Goal: Task Accomplishment & Management: Manage account settings

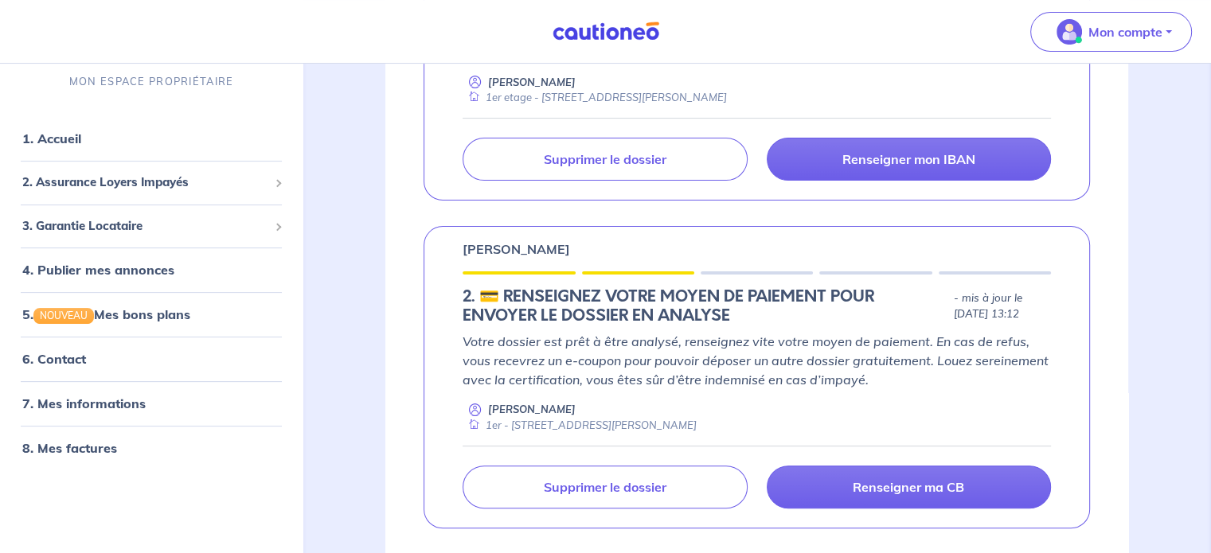
scroll to position [446, 0]
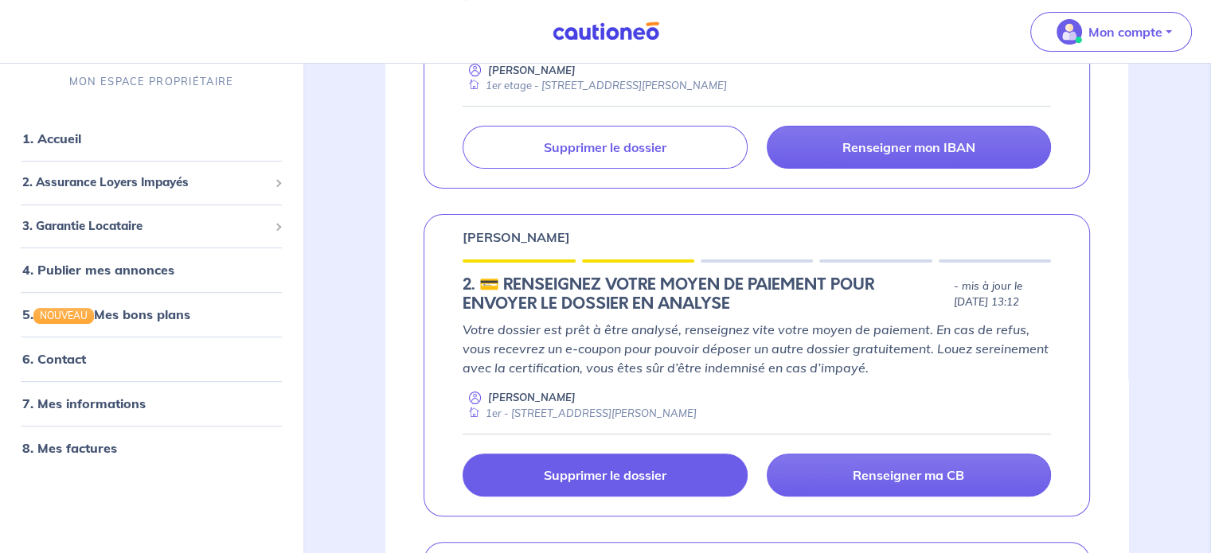
click at [541, 466] on link "Supprimer le dossier" at bounding box center [605, 475] width 284 height 43
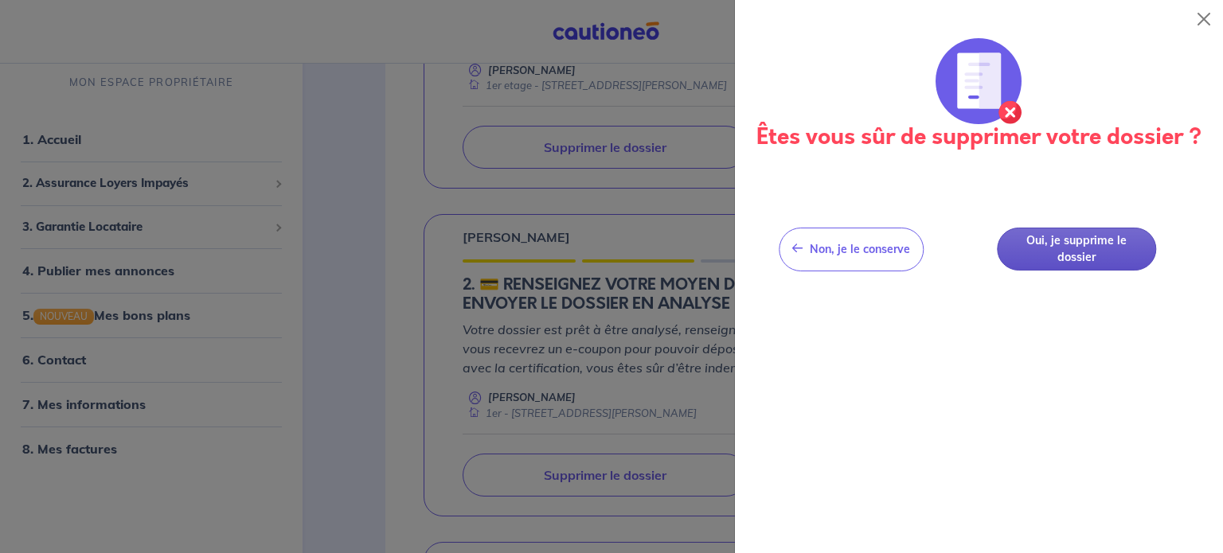
click at [1068, 248] on button "Oui, je supprime le dossier" at bounding box center [1076, 250] width 159 height 44
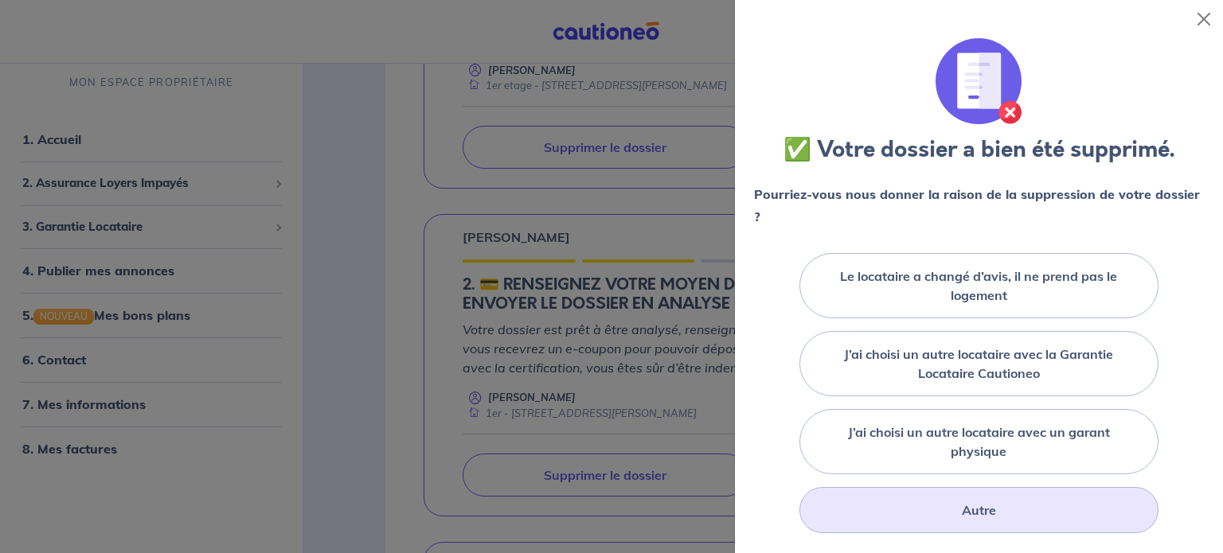
click at [965, 512] on label "Autre" at bounding box center [979, 510] width 34 height 19
click at [0, 0] on input "Autre" at bounding box center [0, 0] width 0 height 0
click at [962, 512] on label "Autre" at bounding box center [979, 510] width 34 height 19
click at [0, 0] on input "Autre" at bounding box center [0, 0] width 0 height 0
click at [1200, 21] on button "Close" at bounding box center [1203, 18] width 25 height 25
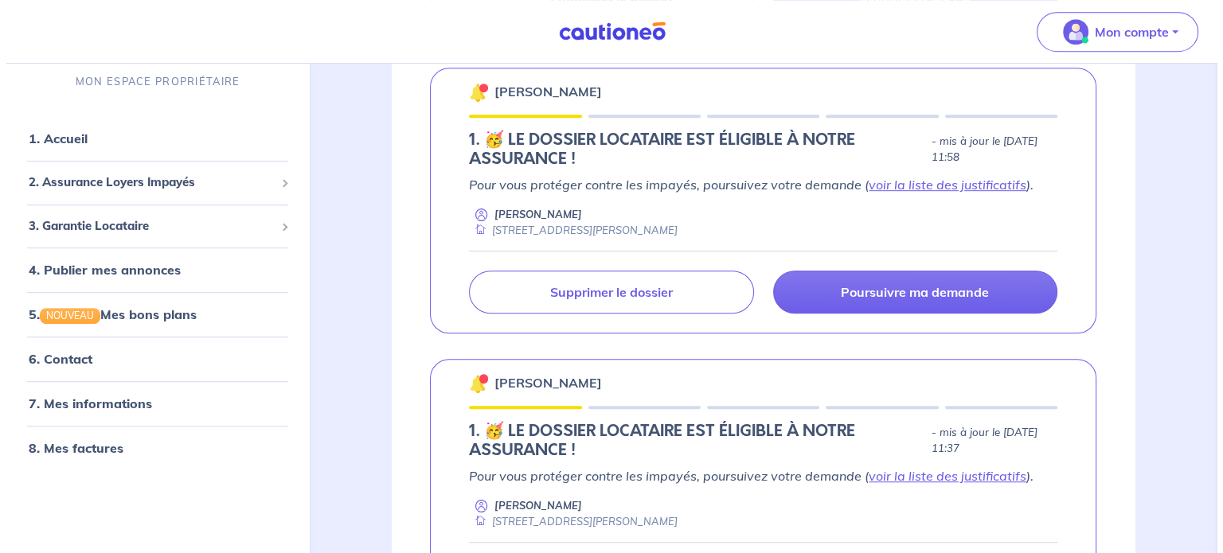
scroll to position [927, 0]
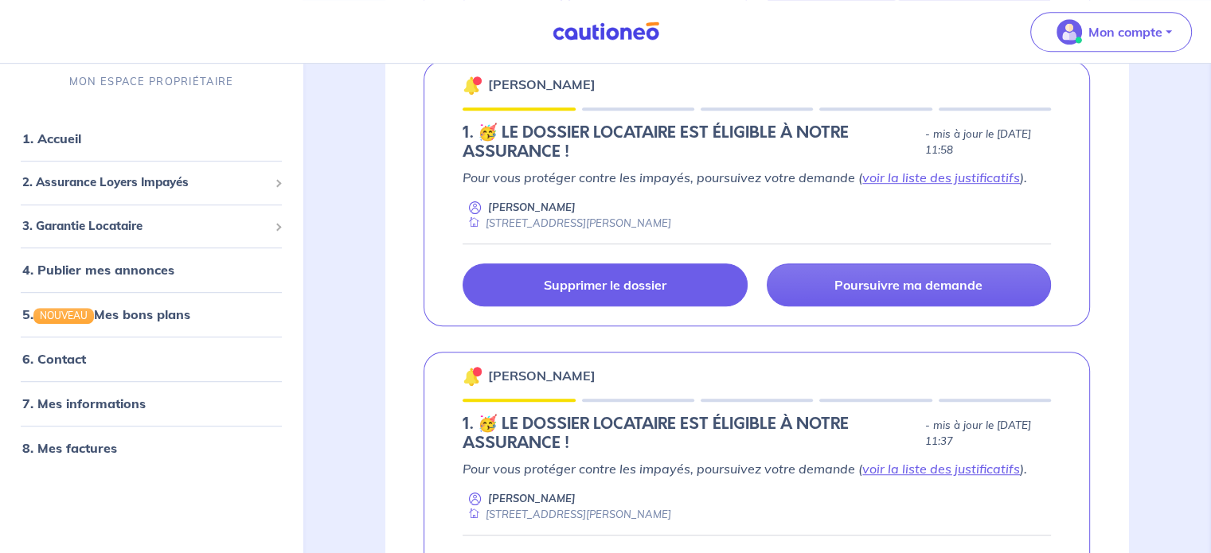
click at [557, 277] on p "Supprimer le dossier" at bounding box center [605, 285] width 123 height 16
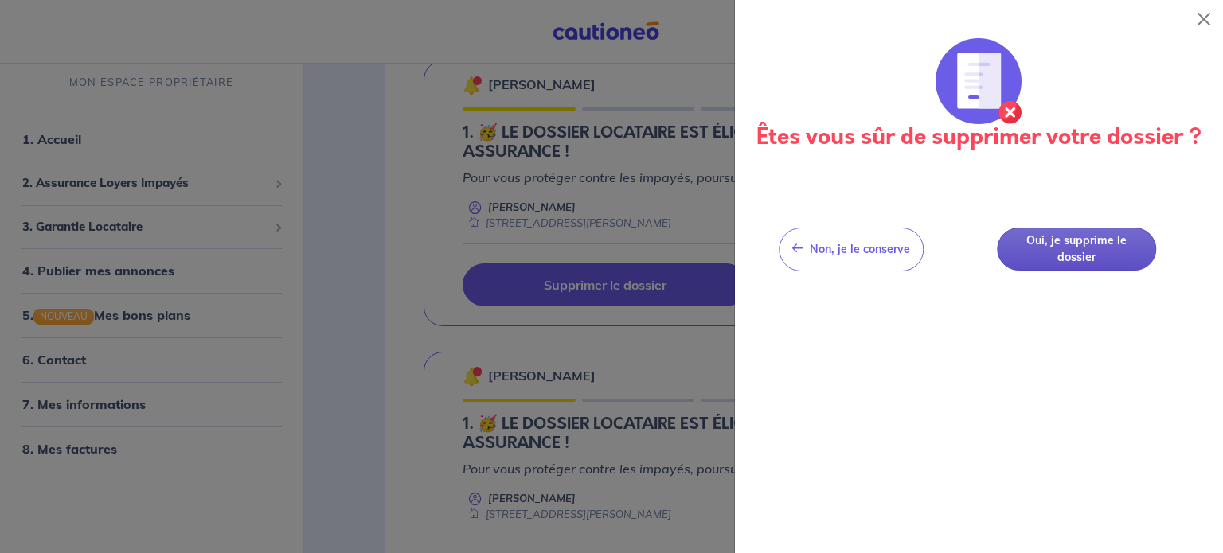
click at [1106, 256] on button "Oui, je supprime le dossier" at bounding box center [1076, 250] width 159 height 44
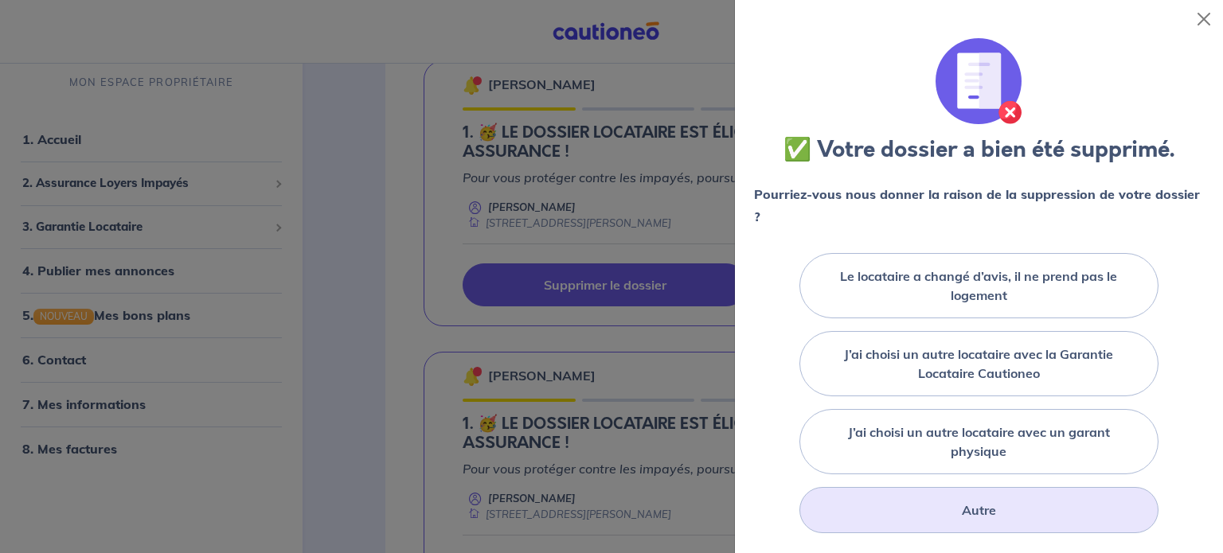
click at [962, 505] on label "Autre" at bounding box center [979, 510] width 34 height 19
click at [0, 0] on input "Autre" at bounding box center [0, 0] width 0 height 0
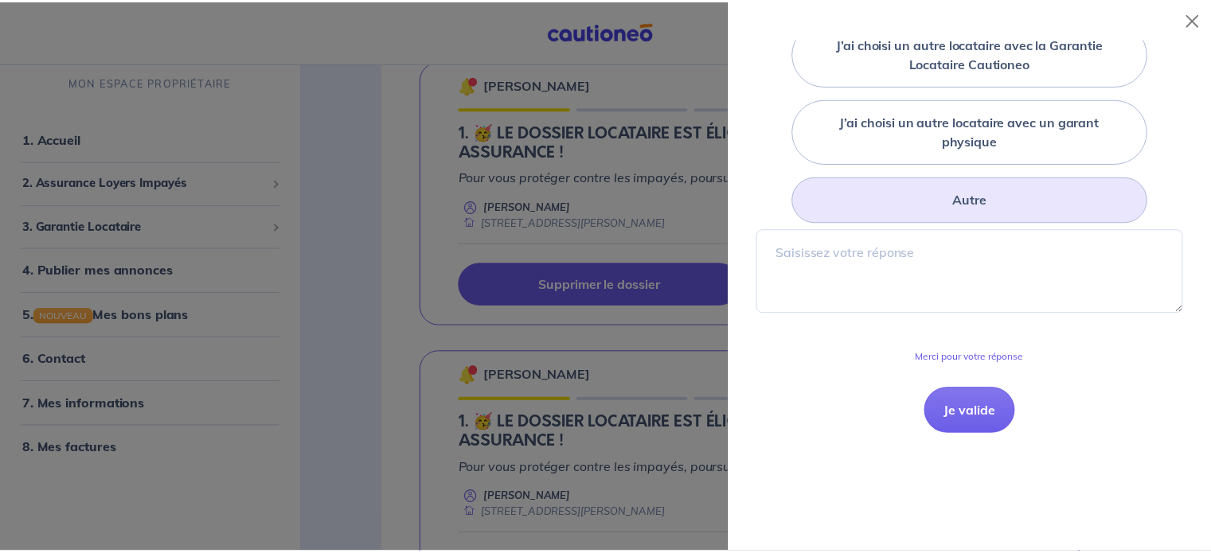
scroll to position [368, 0]
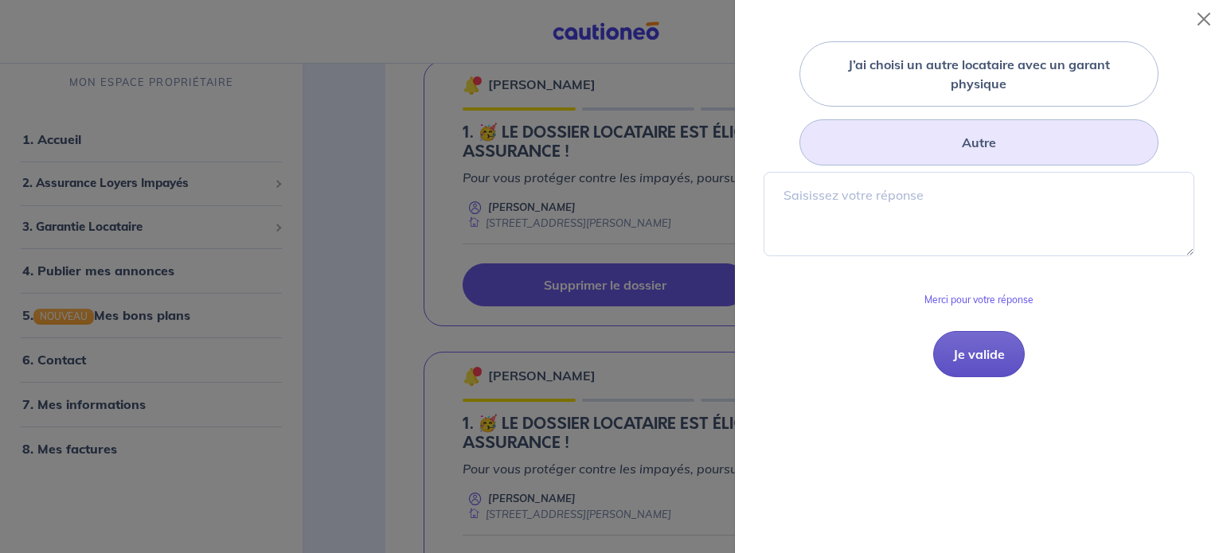
click at [982, 360] on button "Je valide" at bounding box center [979, 354] width 92 height 46
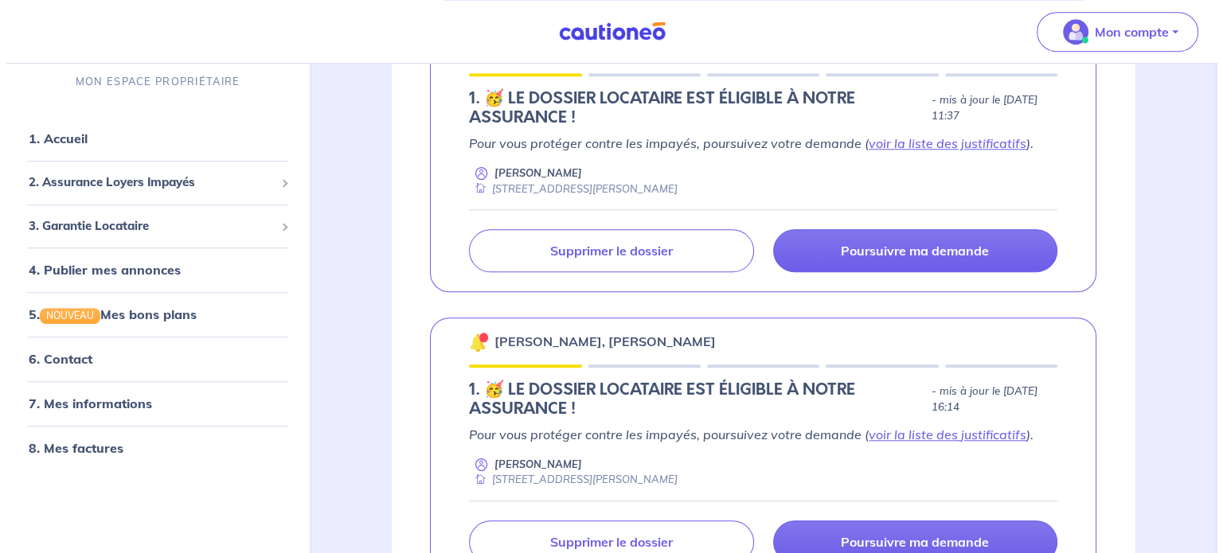
scroll to position [1290, 0]
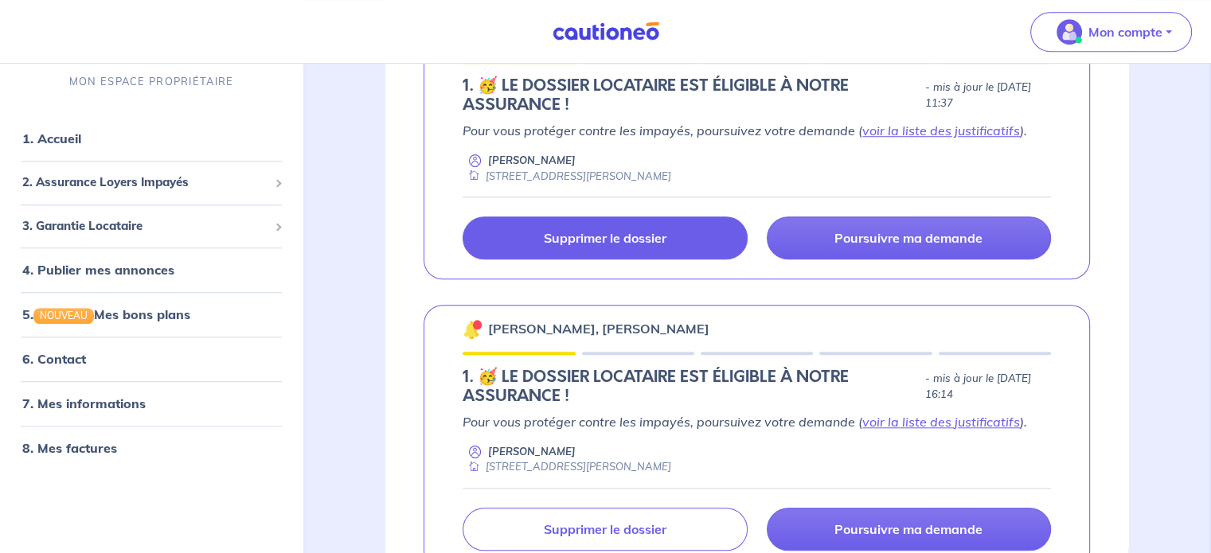
click at [599, 235] on p "Supprimer le dossier" at bounding box center [605, 238] width 123 height 16
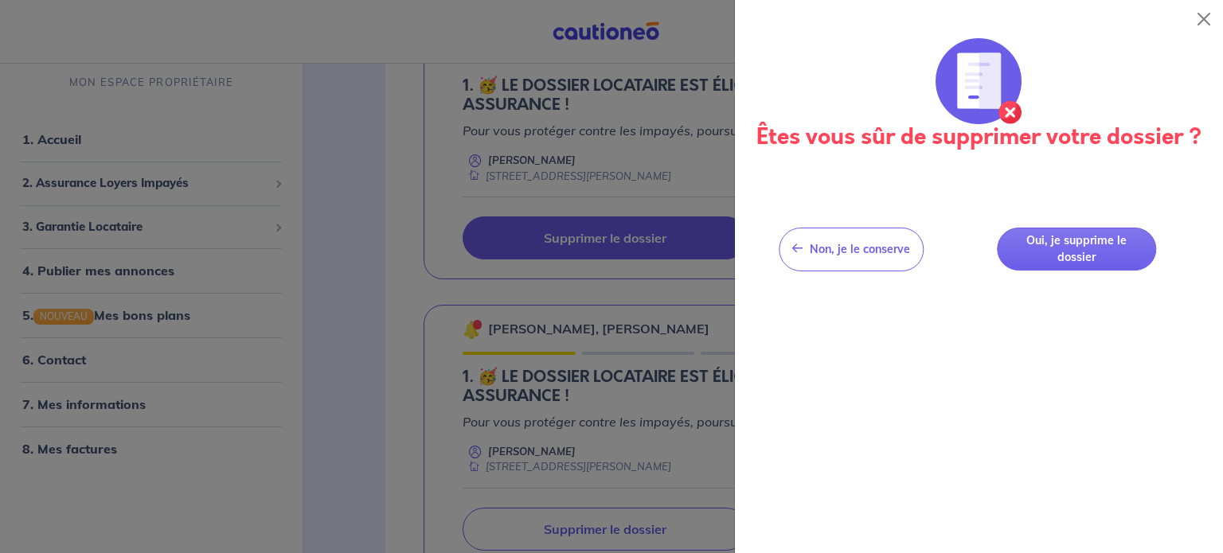
click at [517, 235] on div at bounding box center [611, 276] width 1223 height 553
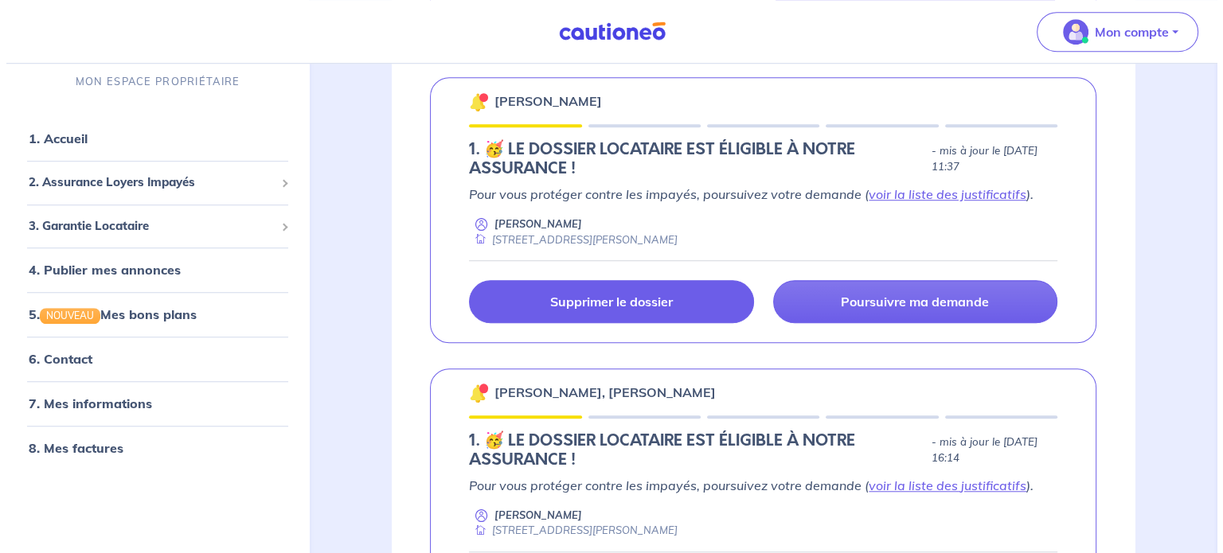
scroll to position [1224, 0]
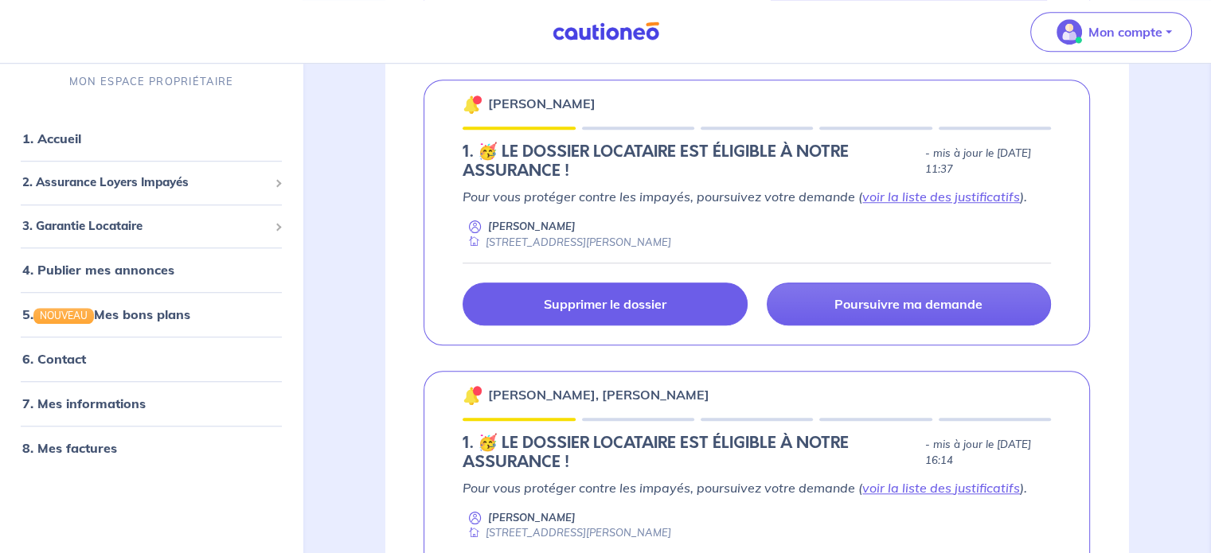
click at [637, 321] on link "Supprimer le dossier" at bounding box center [605, 304] width 284 height 43
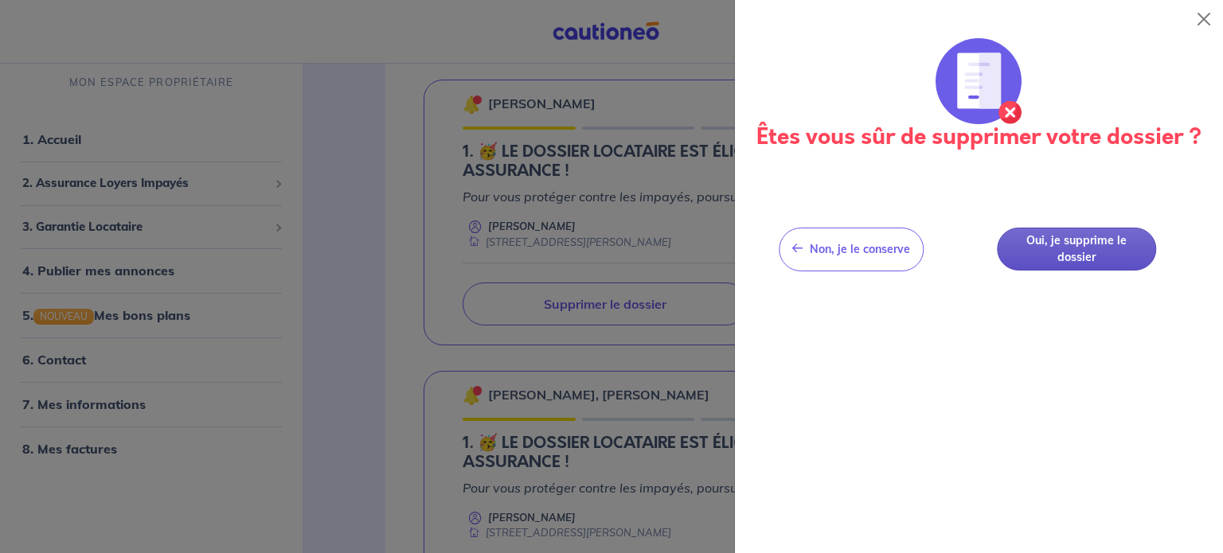
click at [1055, 242] on button "Oui, je supprime le dossier" at bounding box center [1076, 250] width 159 height 44
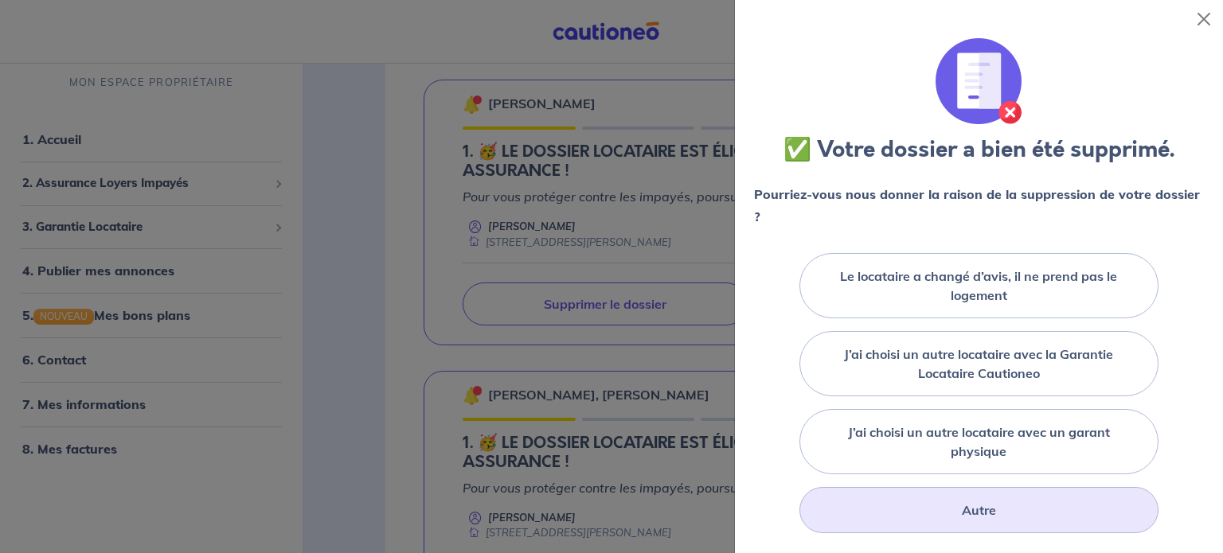
click at [963, 497] on div "Autre" at bounding box center [978, 510] width 359 height 46
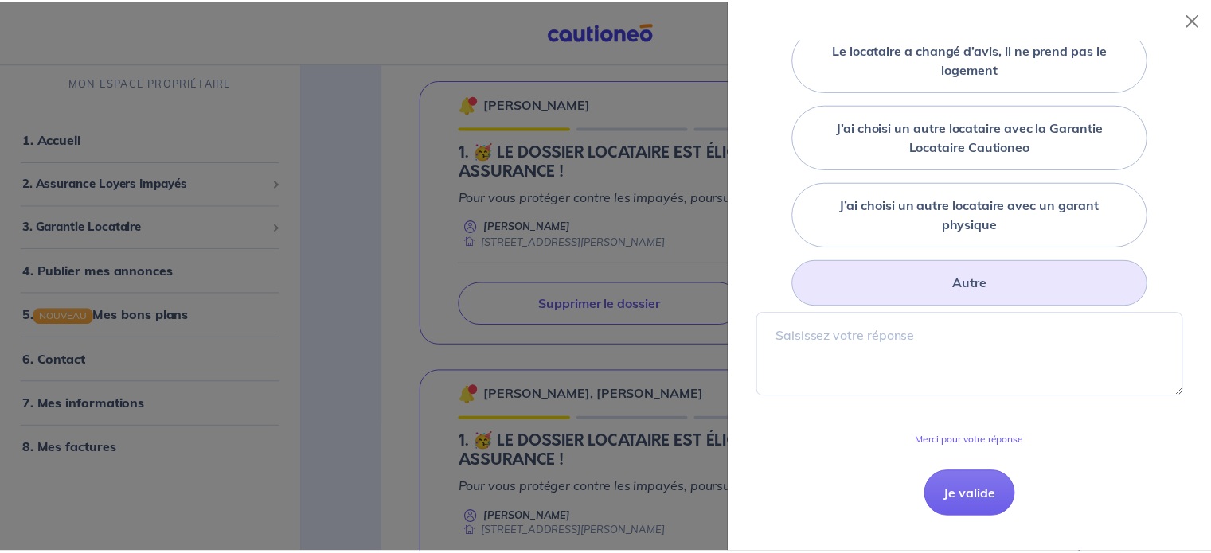
scroll to position [318, 0]
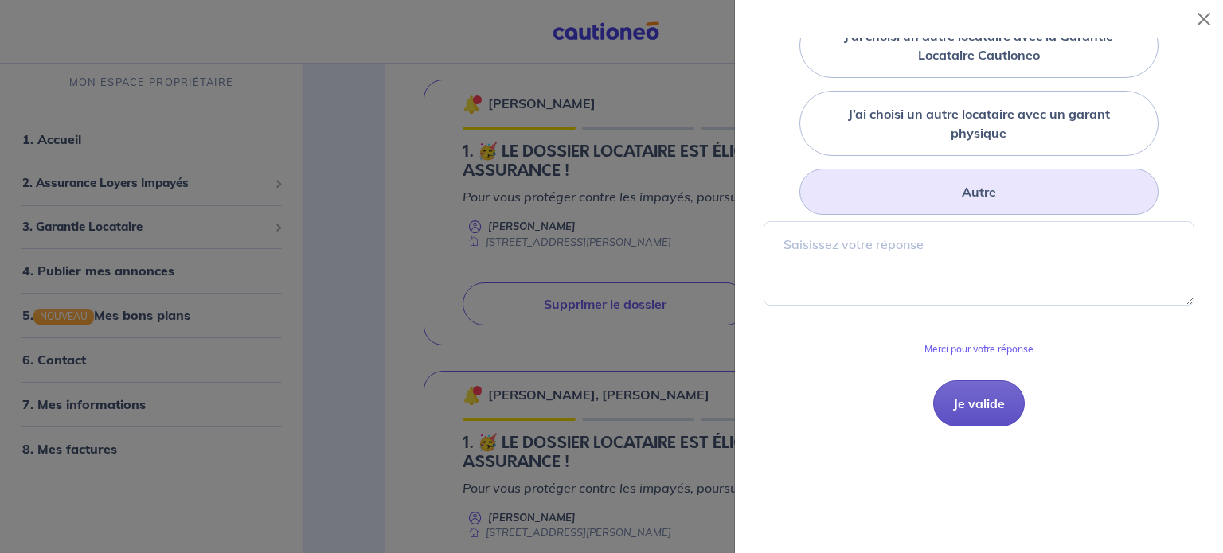
click at [982, 396] on button "Je valide" at bounding box center [979, 404] width 92 height 46
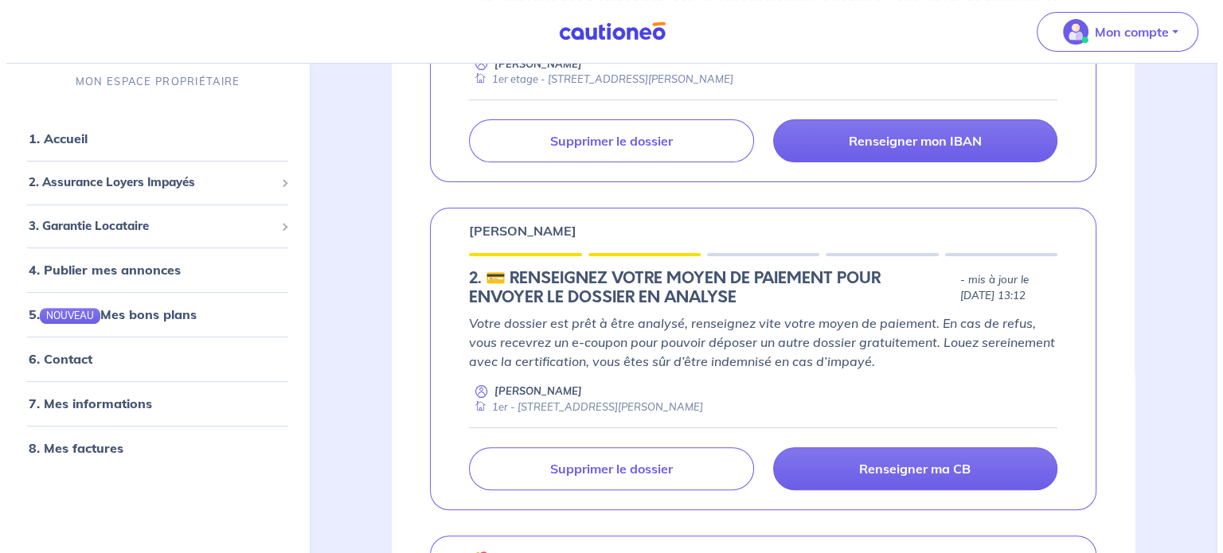
scroll to position [432, 0]
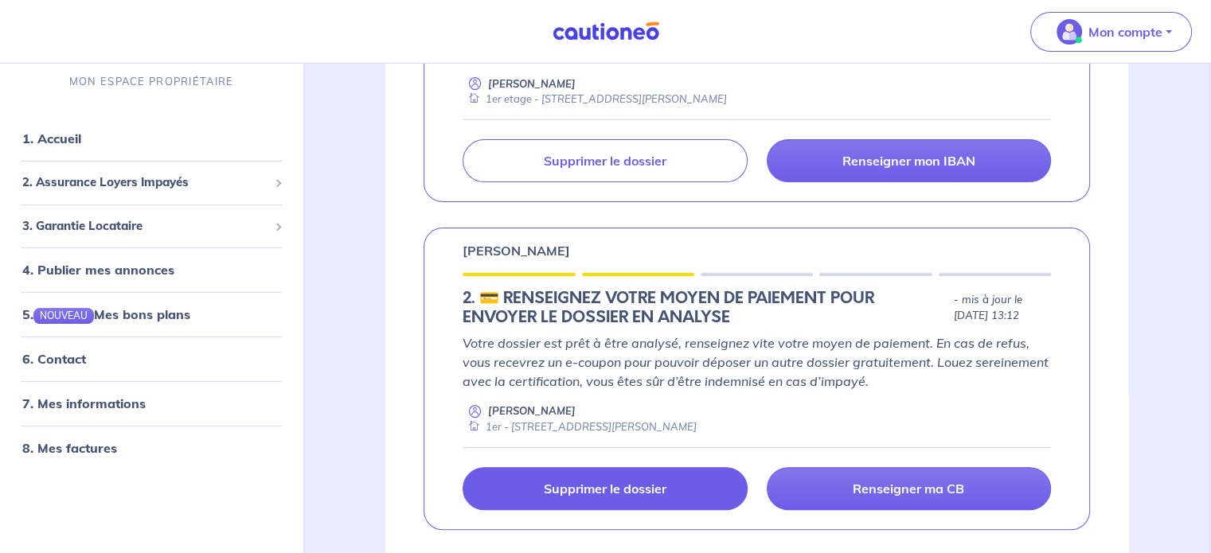
click at [659, 493] on p "Supprimer le dossier" at bounding box center [605, 489] width 123 height 16
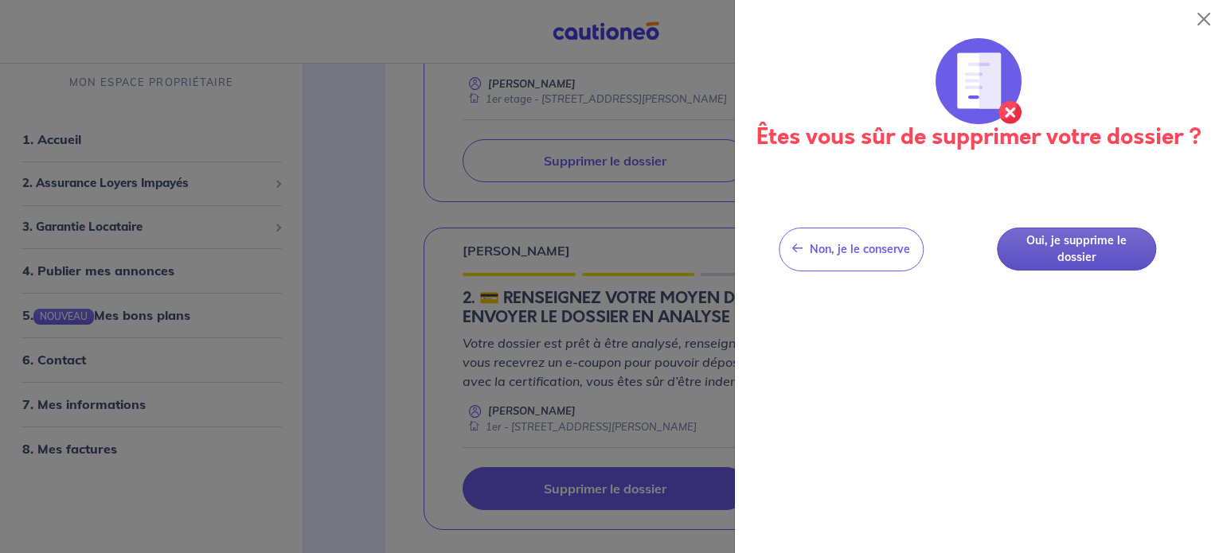
click at [1053, 251] on button "Oui, je supprime le dossier" at bounding box center [1076, 250] width 159 height 44
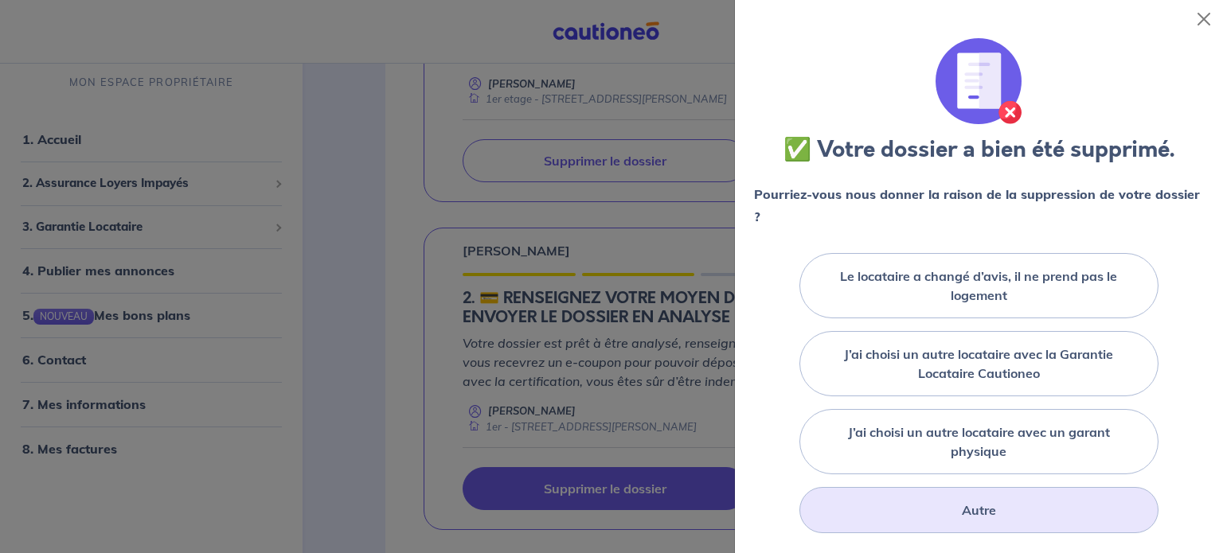
click at [920, 507] on div "Autre" at bounding box center [978, 510] width 359 height 46
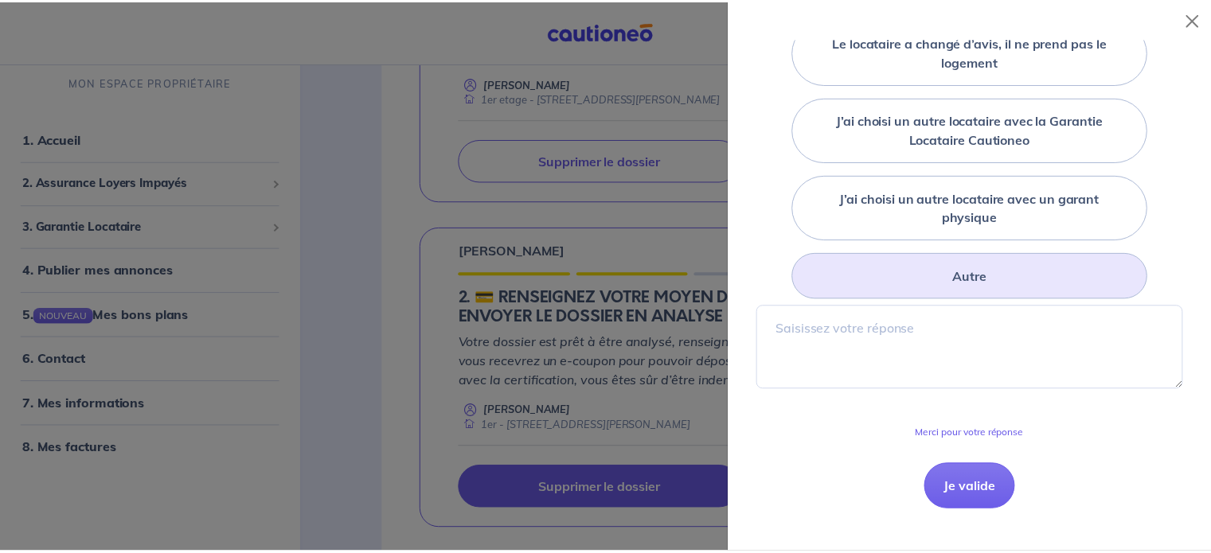
scroll to position [253, 0]
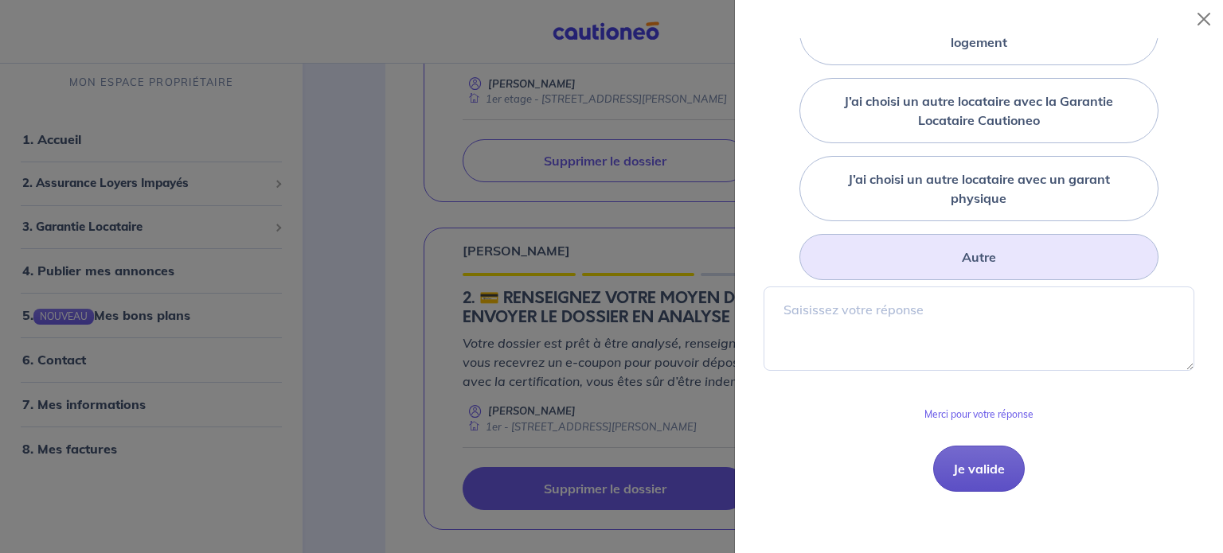
click at [961, 478] on button "Je valide" at bounding box center [979, 469] width 92 height 46
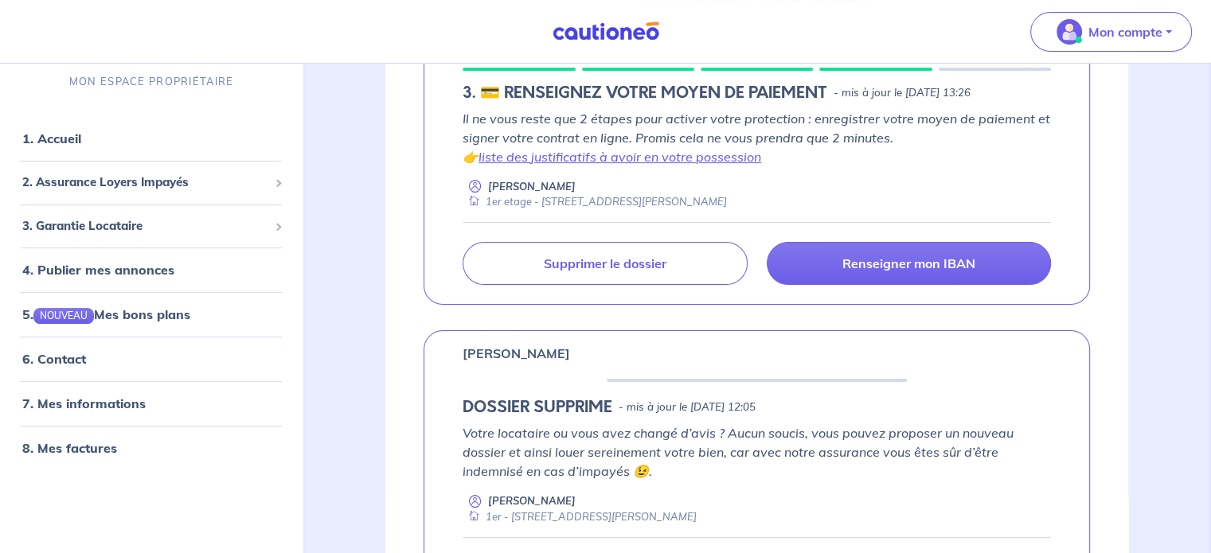
scroll to position [322, 0]
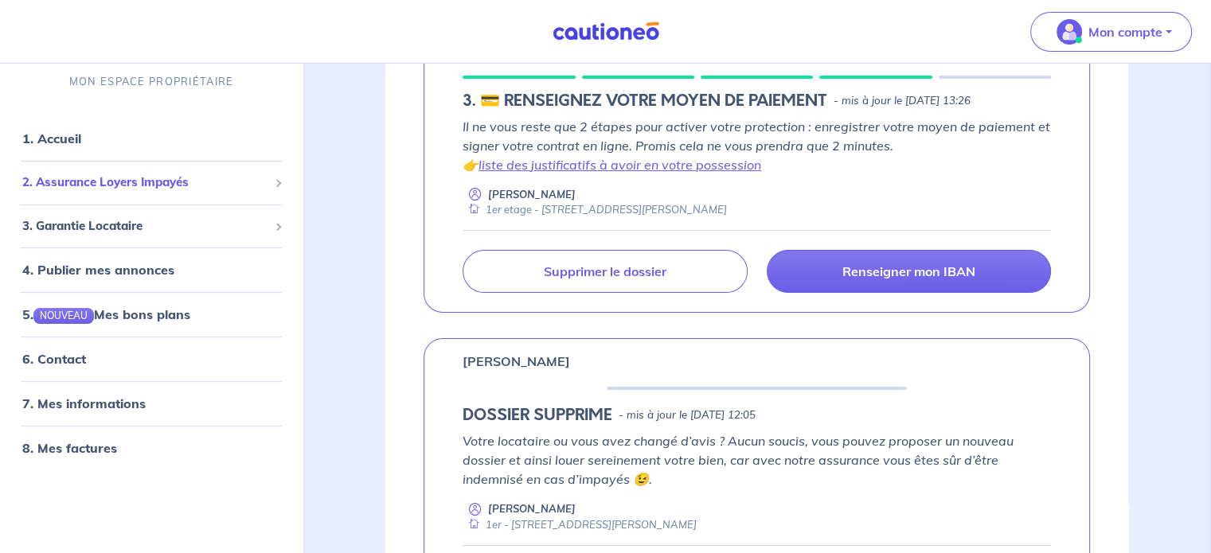
click at [123, 189] on span "2. Assurance Loyers Impayés" at bounding box center [145, 183] width 246 height 18
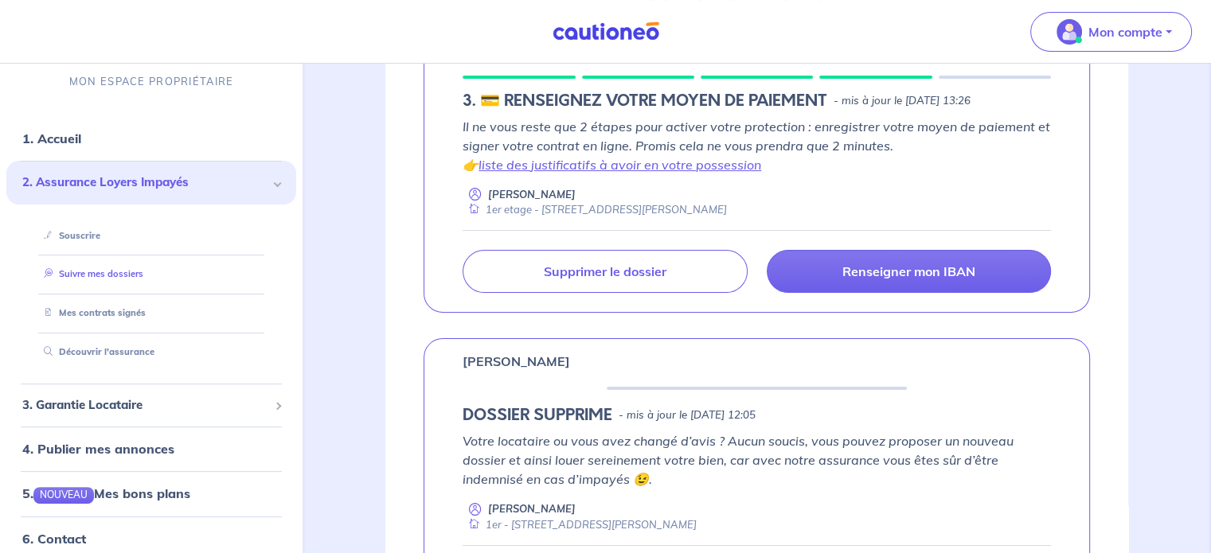
click at [108, 273] on link "Suivre mes dossiers" at bounding box center [90, 274] width 106 height 11
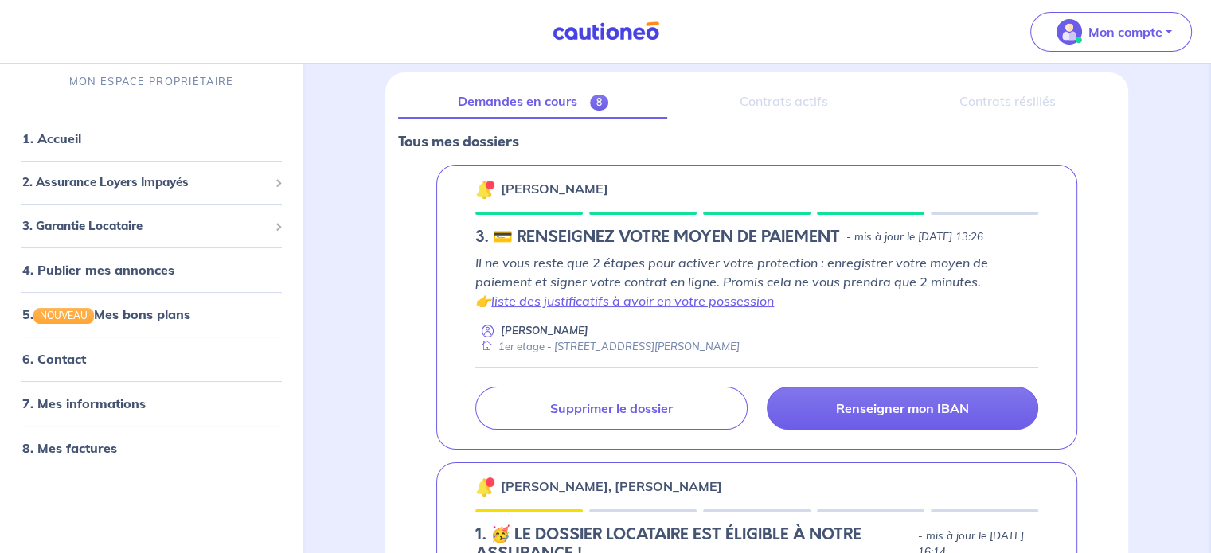
scroll to position [188, 0]
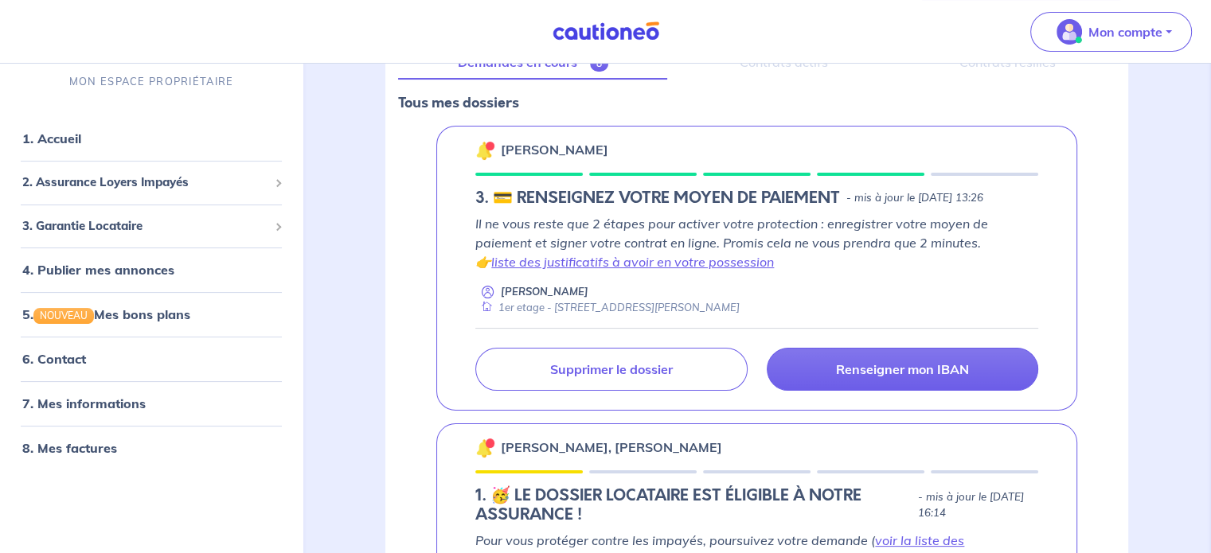
scroll to position [221, 0]
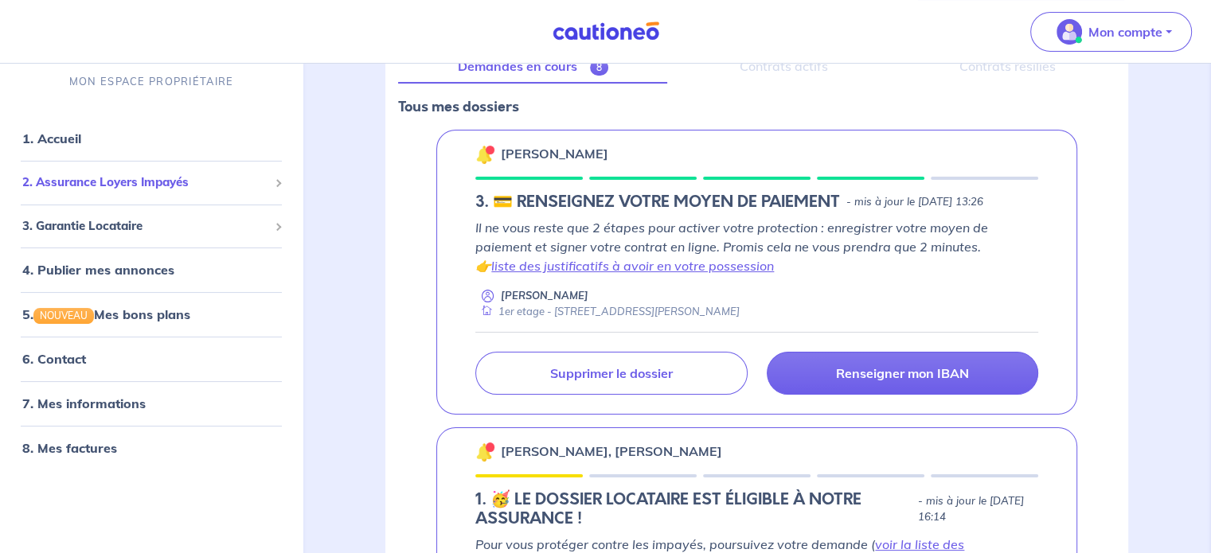
click at [193, 189] on span "2. Assurance Loyers Impayés" at bounding box center [145, 183] width 246 height 18
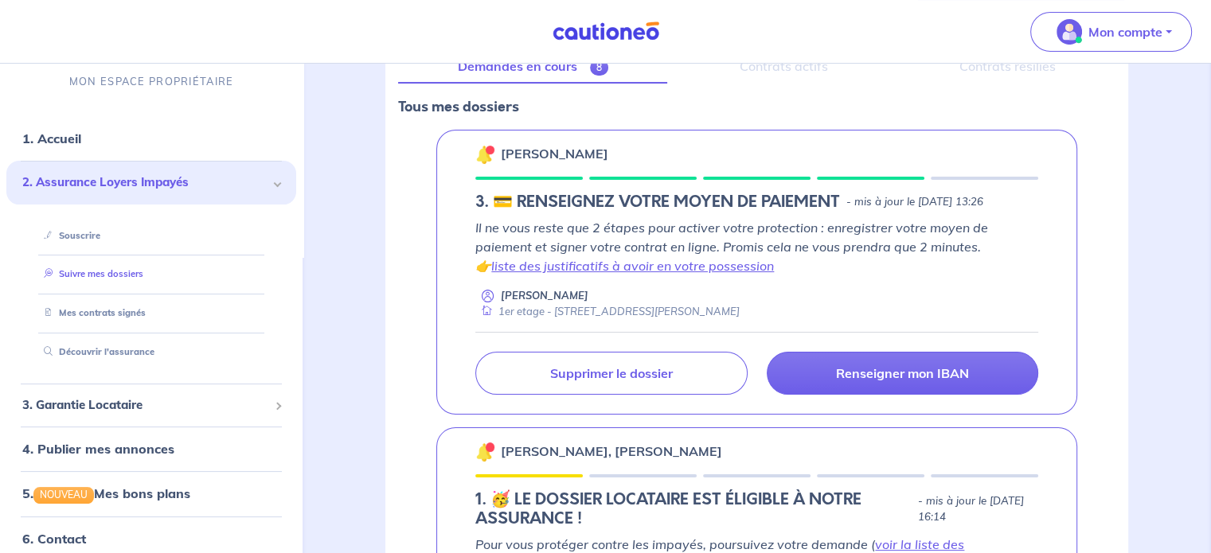
click at [115, 271] on link "Suivre mes dossiers" at bounding box center [90, 274] width 106 height 11
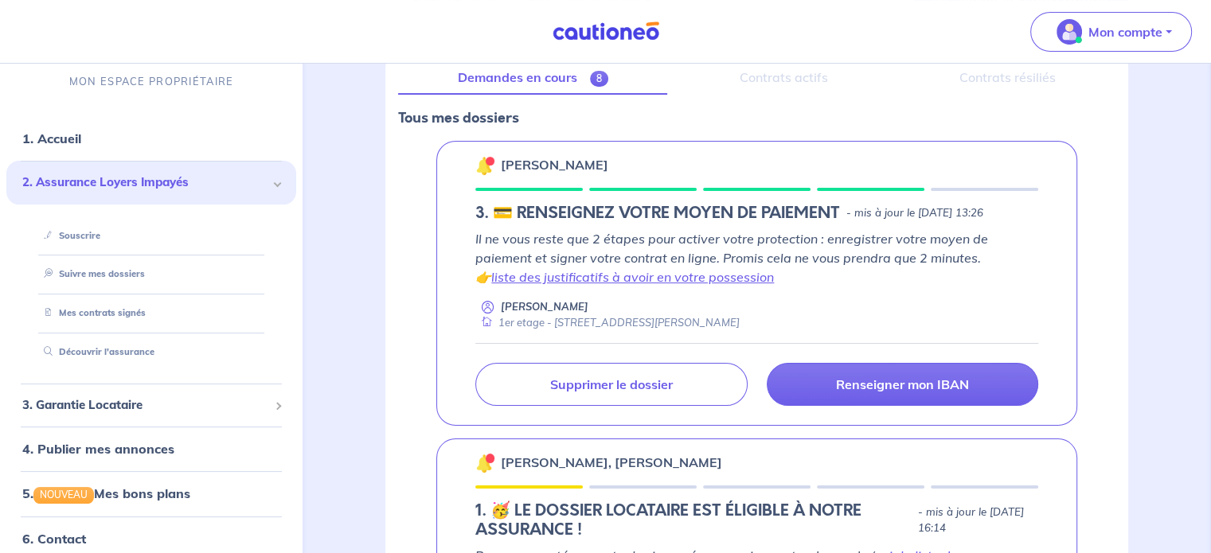
scroll to position [210, 0]
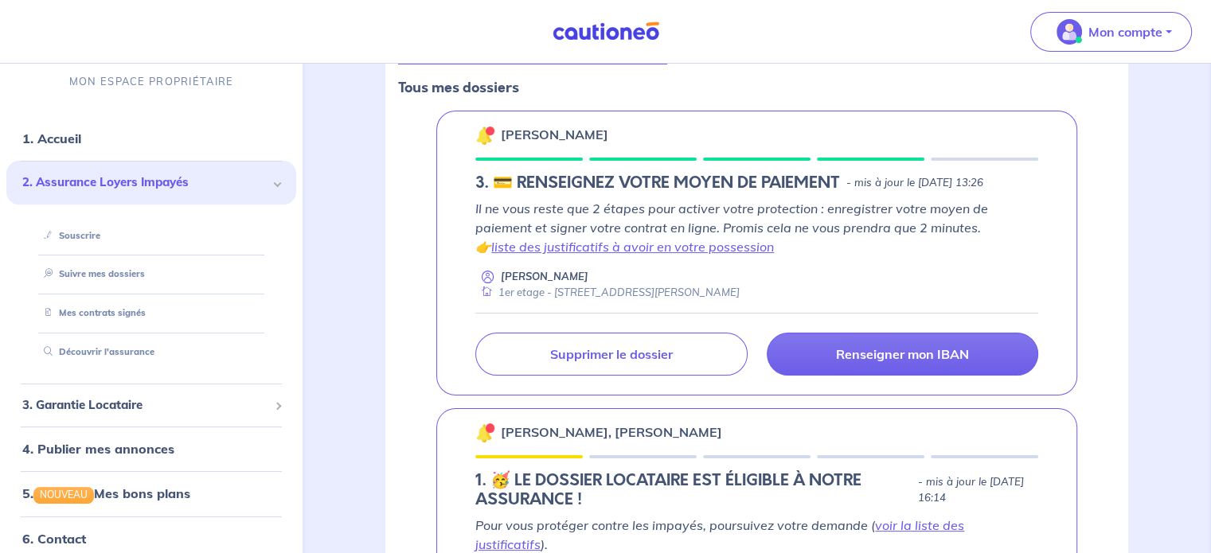
scroll to position [186, 0]
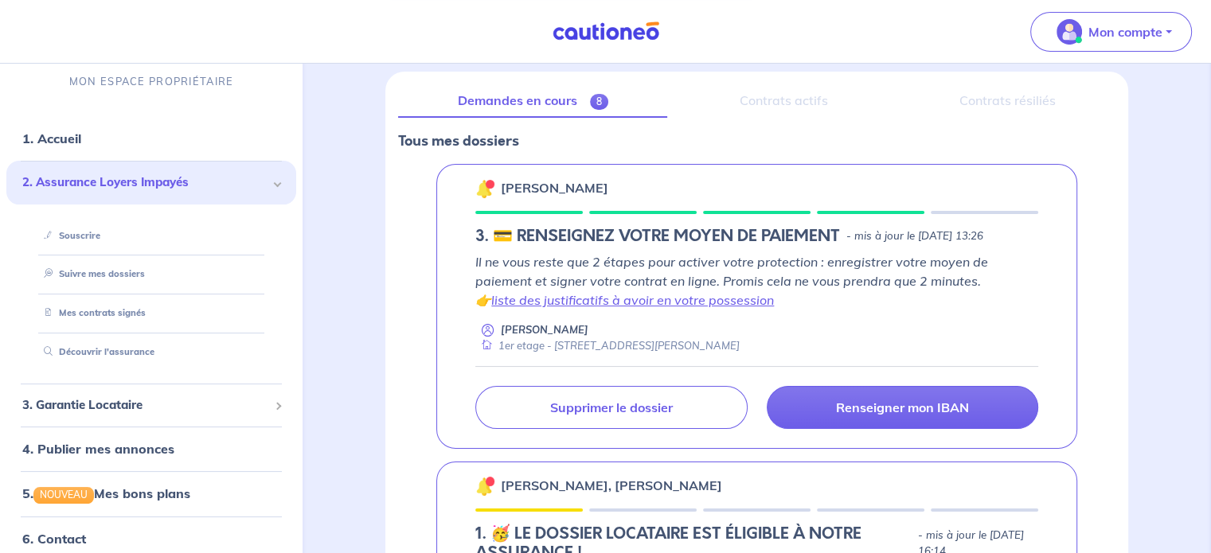
click at [855, 342] on div "Myriam Journo 1er etage - 5 Rue du Lieutenant Thomas 93170 Bagnolet" at bounding box center [756, 337] width 563 height 31
click at [787, 139] on p "Tous mes dossiers" at bounding box center [756, 141] width 717 height 21
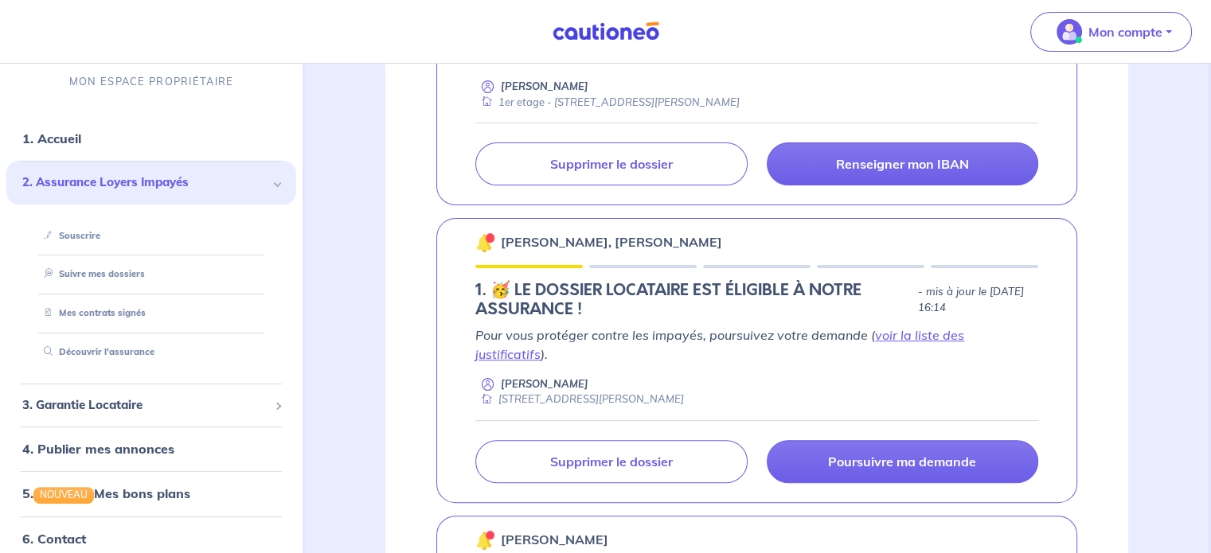
scroll to position [377, 0]
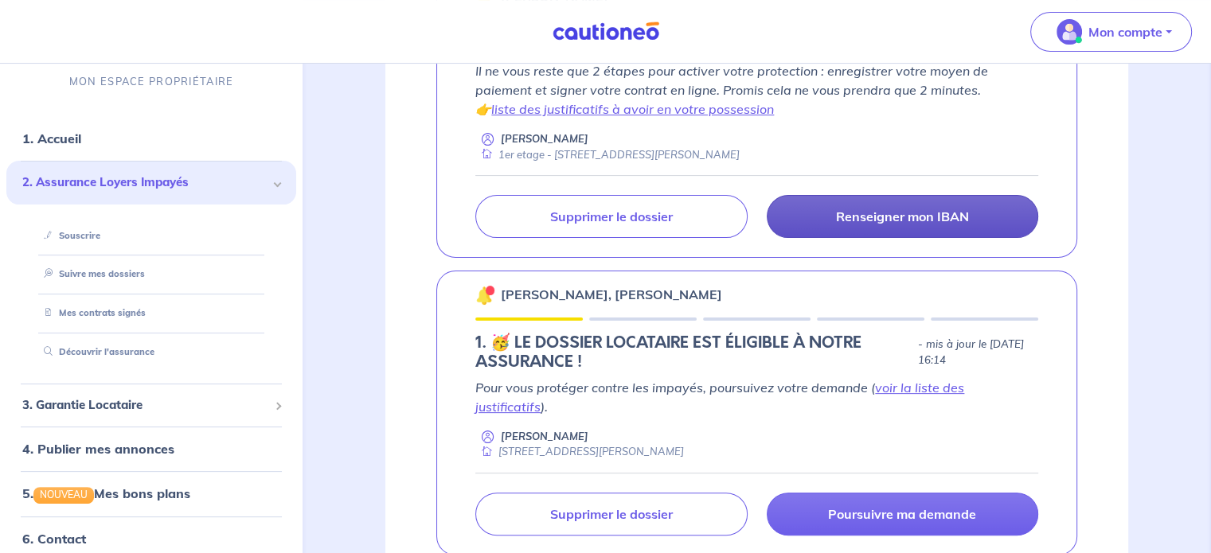
click at [898, 238] on link "Renseigner mon IBAN" at bounding box center [902, 216] width 271 height 43
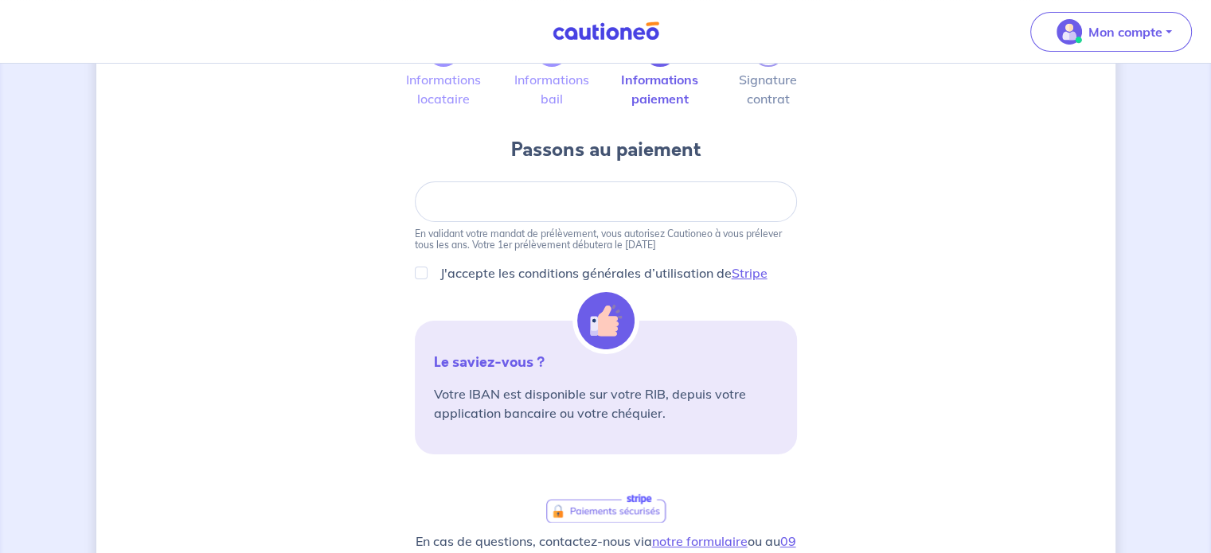
scroll to position [83, 0]
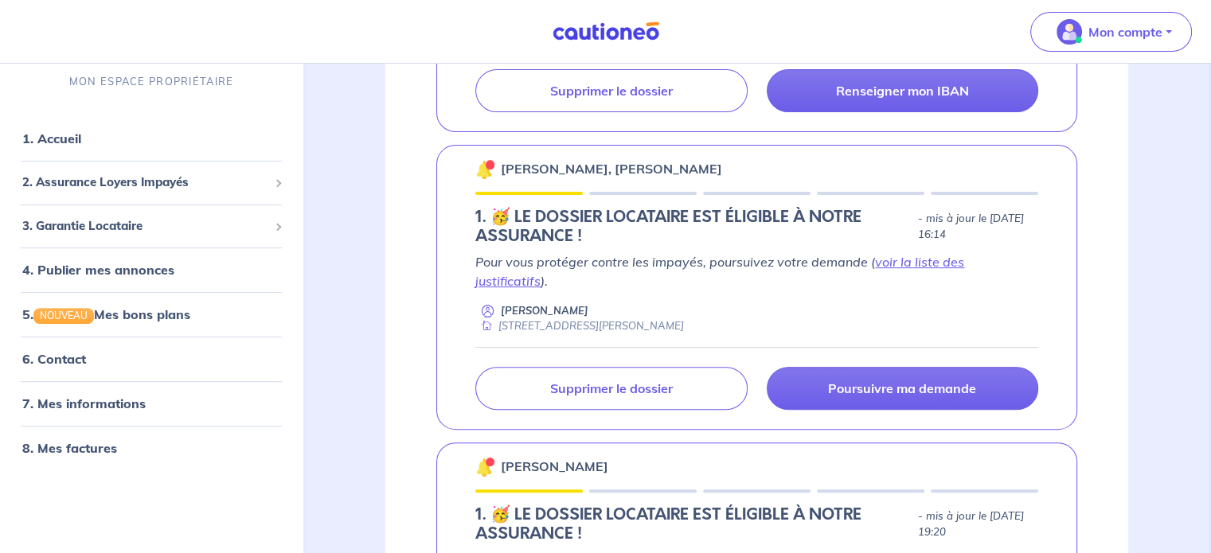
scroll to position [488, 0]
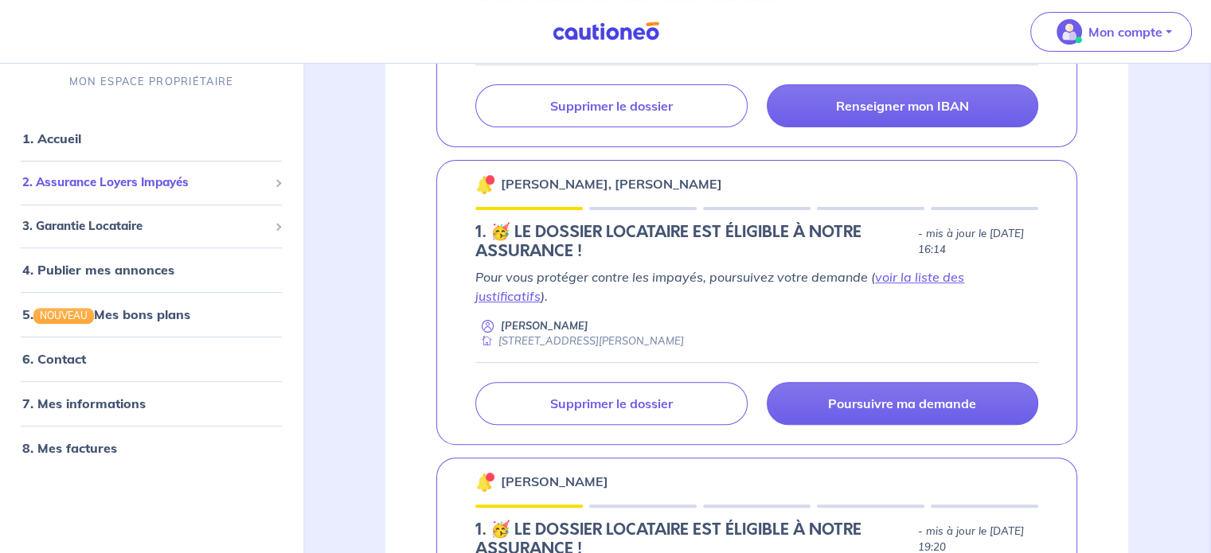
click at [201, 184] on span "2. Assurance Loyers Impayés" at bounding box center [145, 183] width 246 height 18
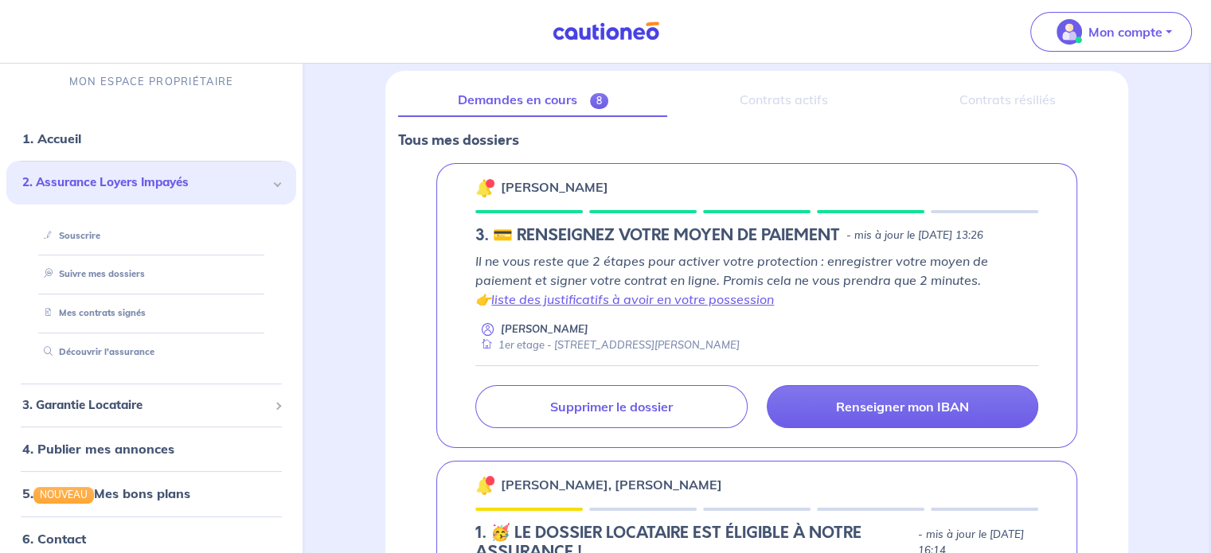
scroll to position [176, 0]
